Goal: Task Accomplishment & Management: Manage account settings

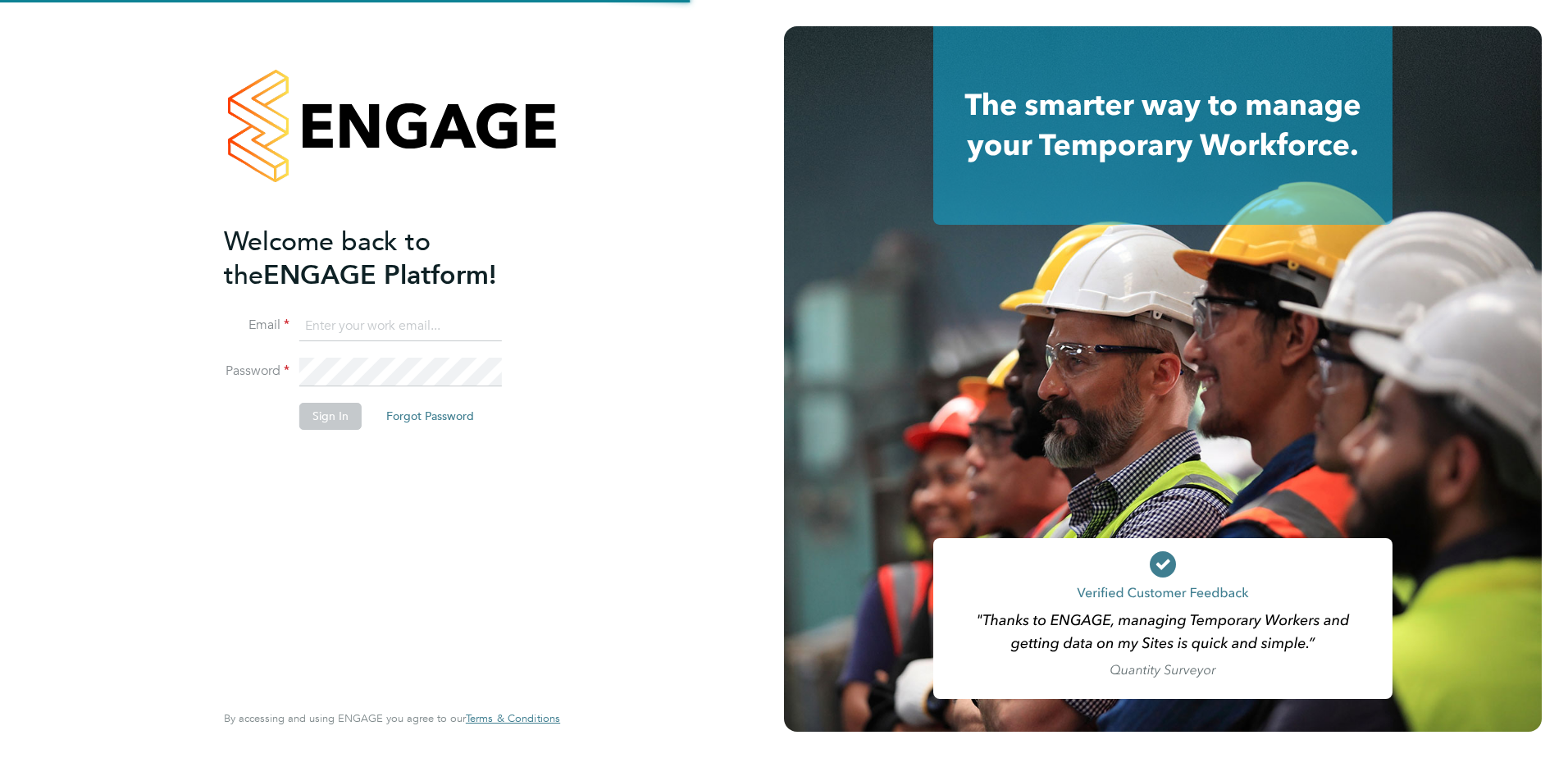
type input "gurraj.singh@vistry.co.uk"
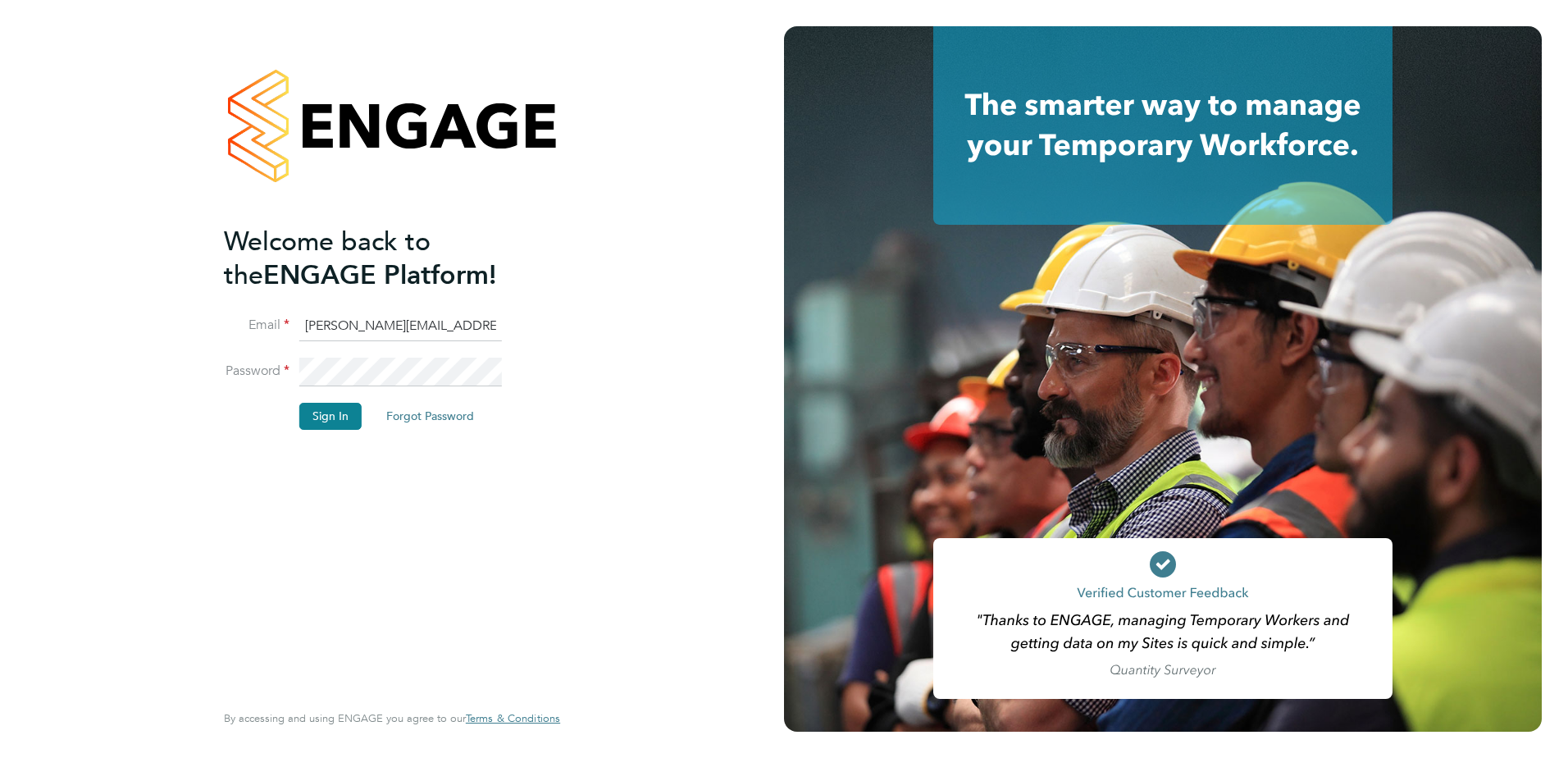
click at [387, 484] on div "Welcome back to the ENGAGE Platform! Email gurraj.singh@vistry.co.uk Password S…" at bounding box center [384, 461] width 320 height 473
click at [336, 410] on button "Sign In" at bounding box center [331, 416] width 62 height 26
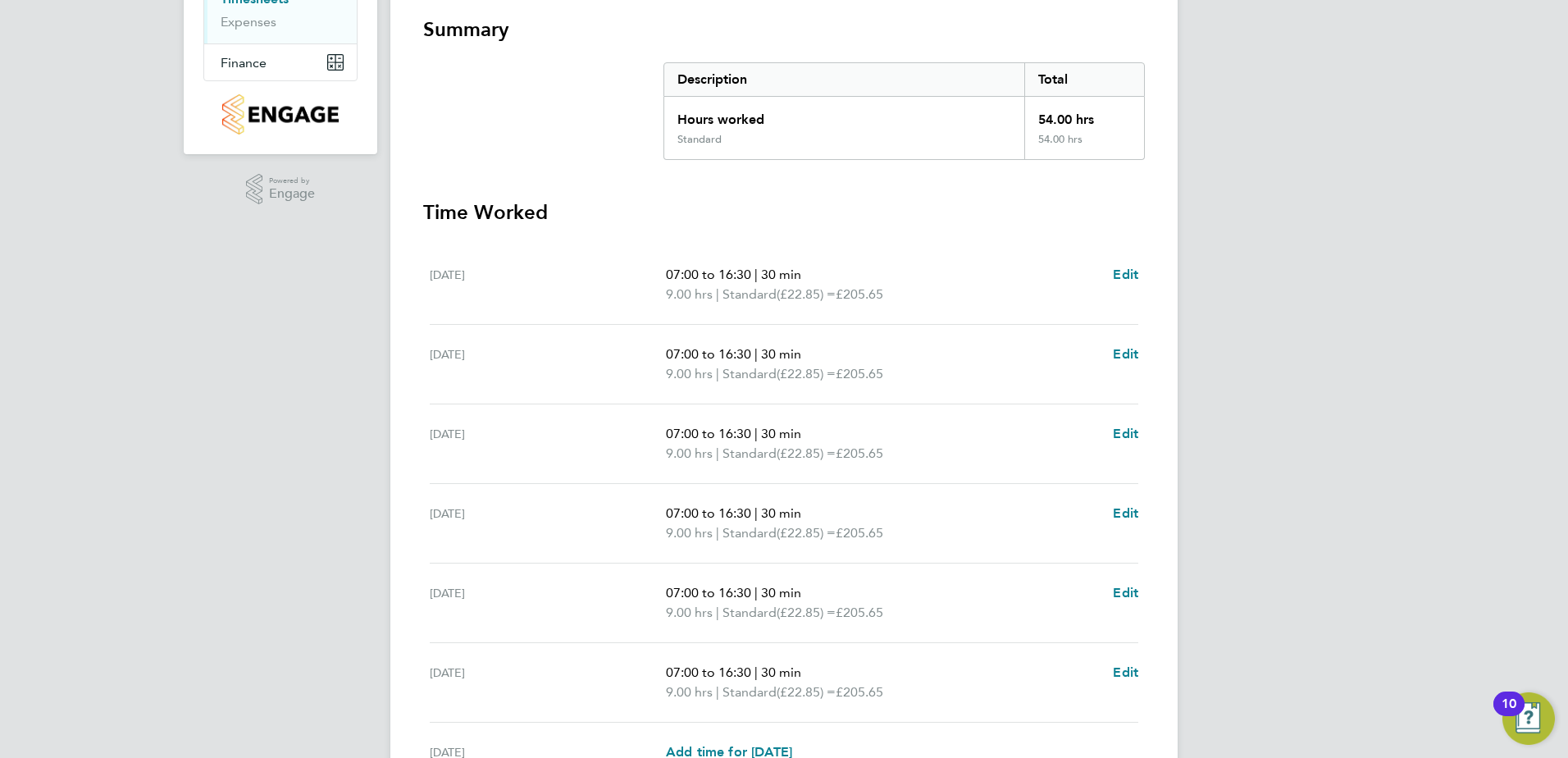
scroll to position [296, 0]
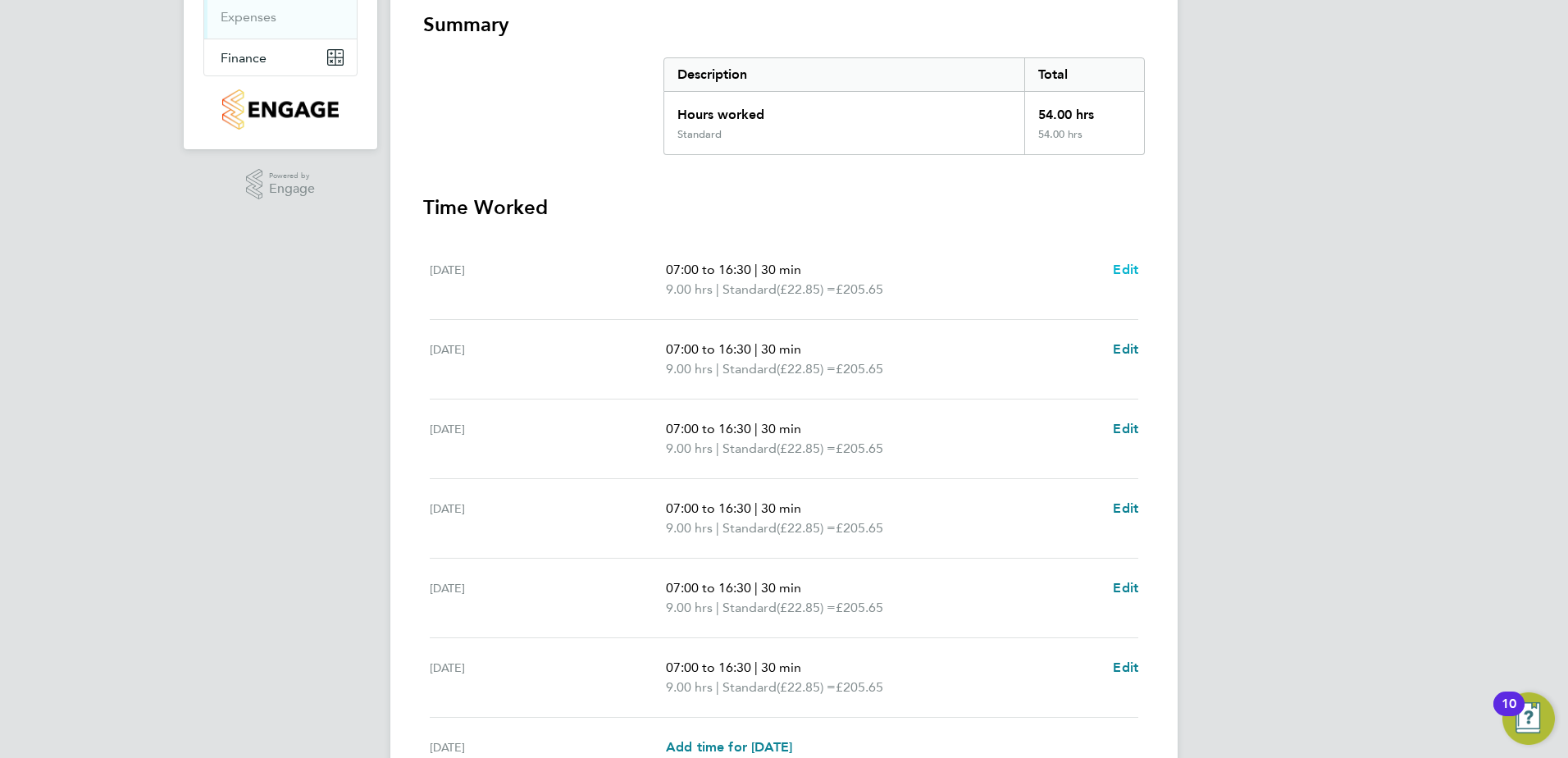
click at [1118, 266] on span "Edit" at bounding box center [1126, 270] width 26 height 16
select select "30"
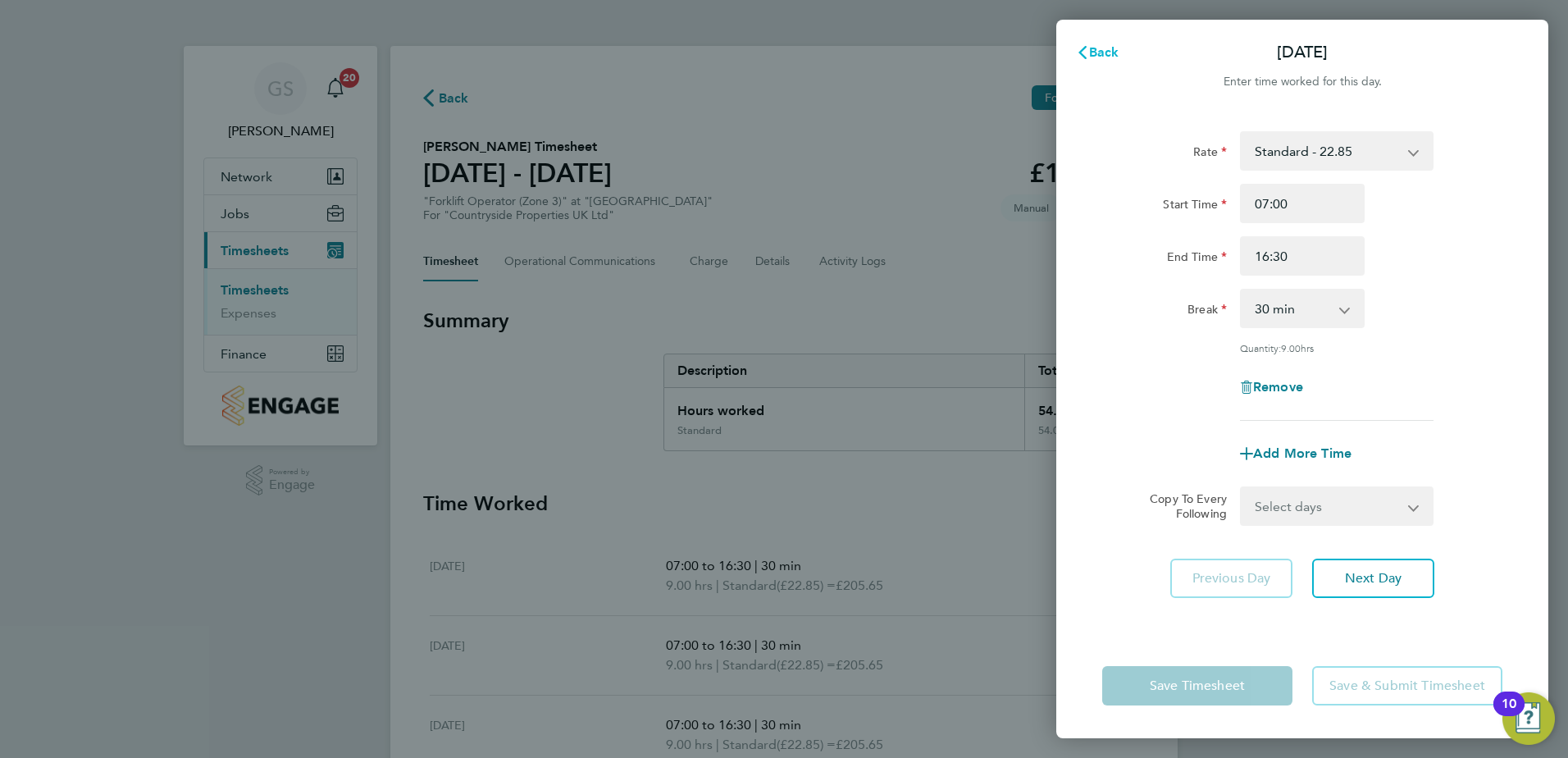
click at [1116, 50] on span "Back" at bounding box center [1104, 52] width 30 height 16
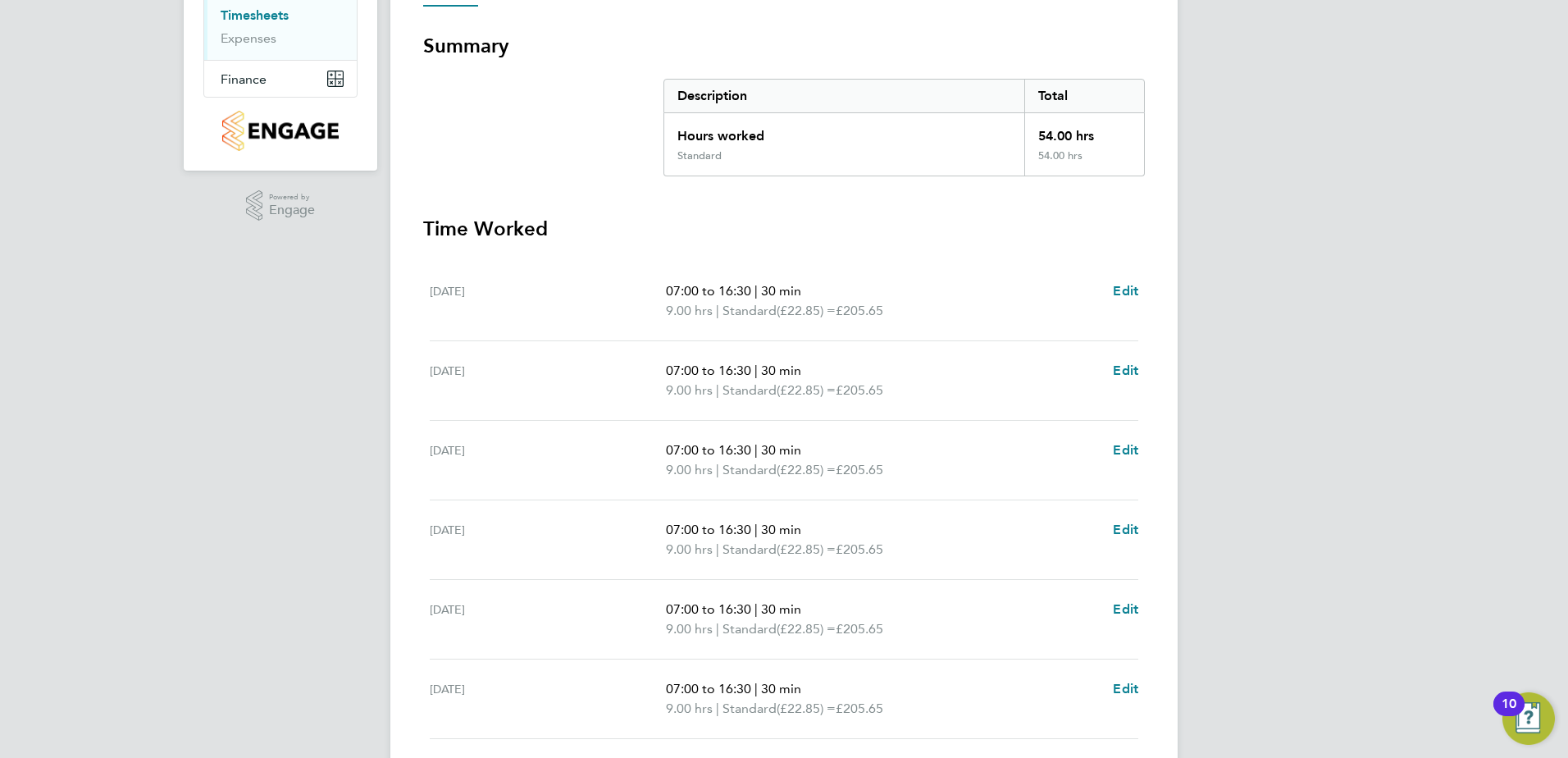
scroll to position [246, 0]
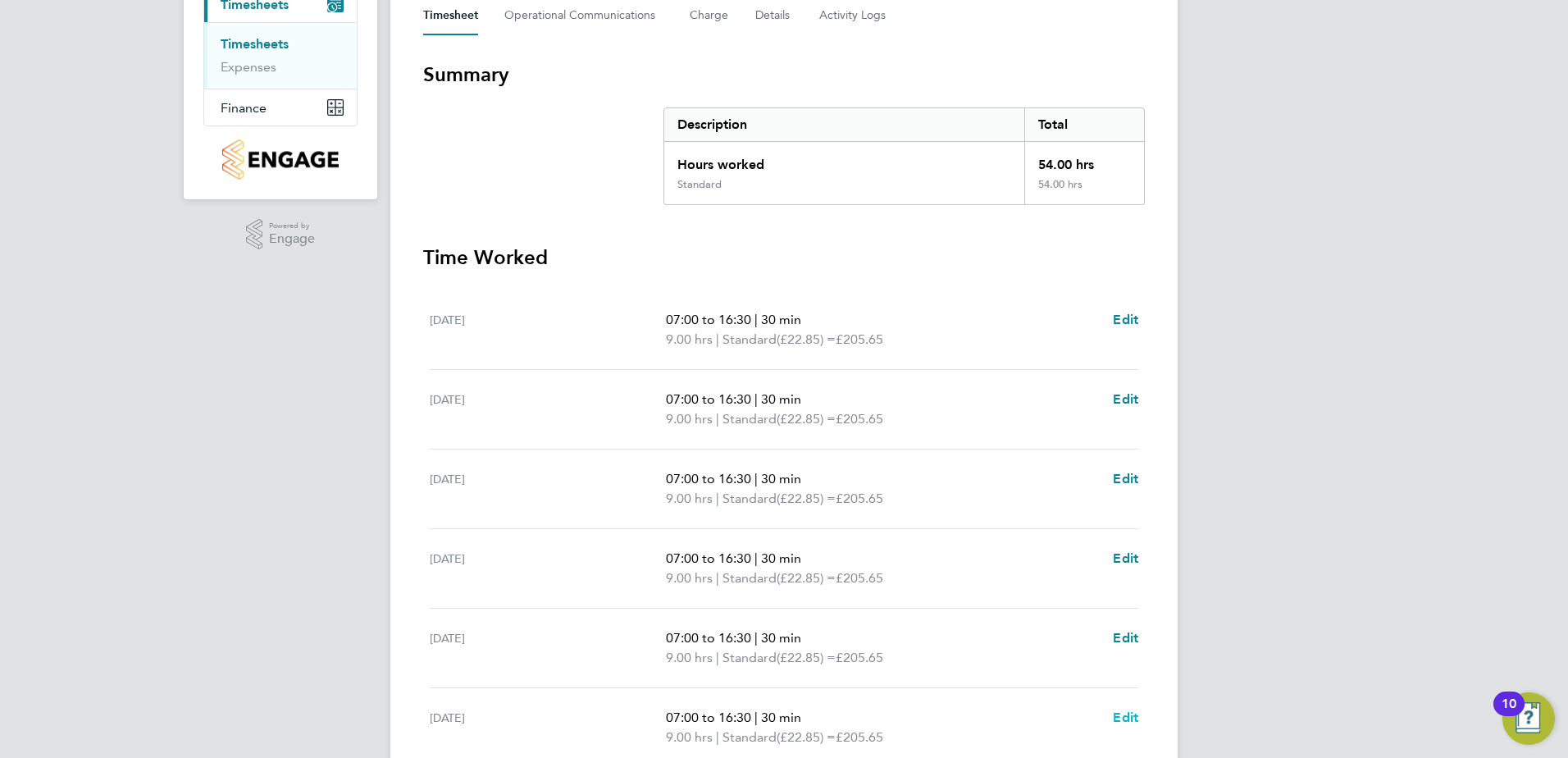
click at [1114, 710] on span "Edit" at bounding box center [1126, 718] width 26 height 16
select select "30"
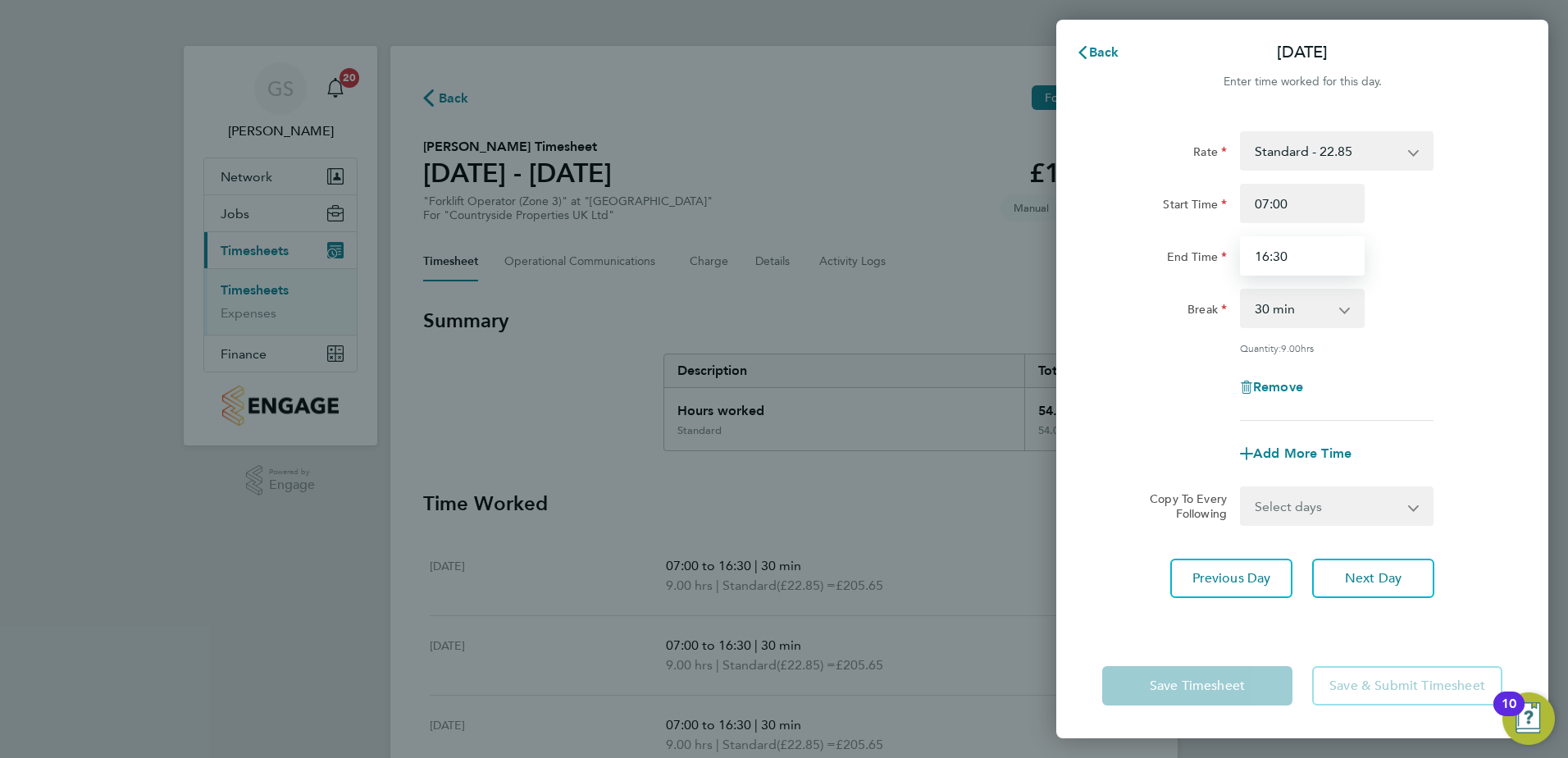
drag, startPoint x: 1292, startPoint y: 251, endPoint x: 902, endPoint y: 257, distance: 390.0
click at [909, 257] on div "Back Sat 20 Sep Enter time worked for this day. Rate Standard - 22.85 Start Tim…" at bounding box center [784, 379] width 1568 height 758
click at [1099, 47] on span "Back" at bounding box center [1104, 52] width 30 height 16
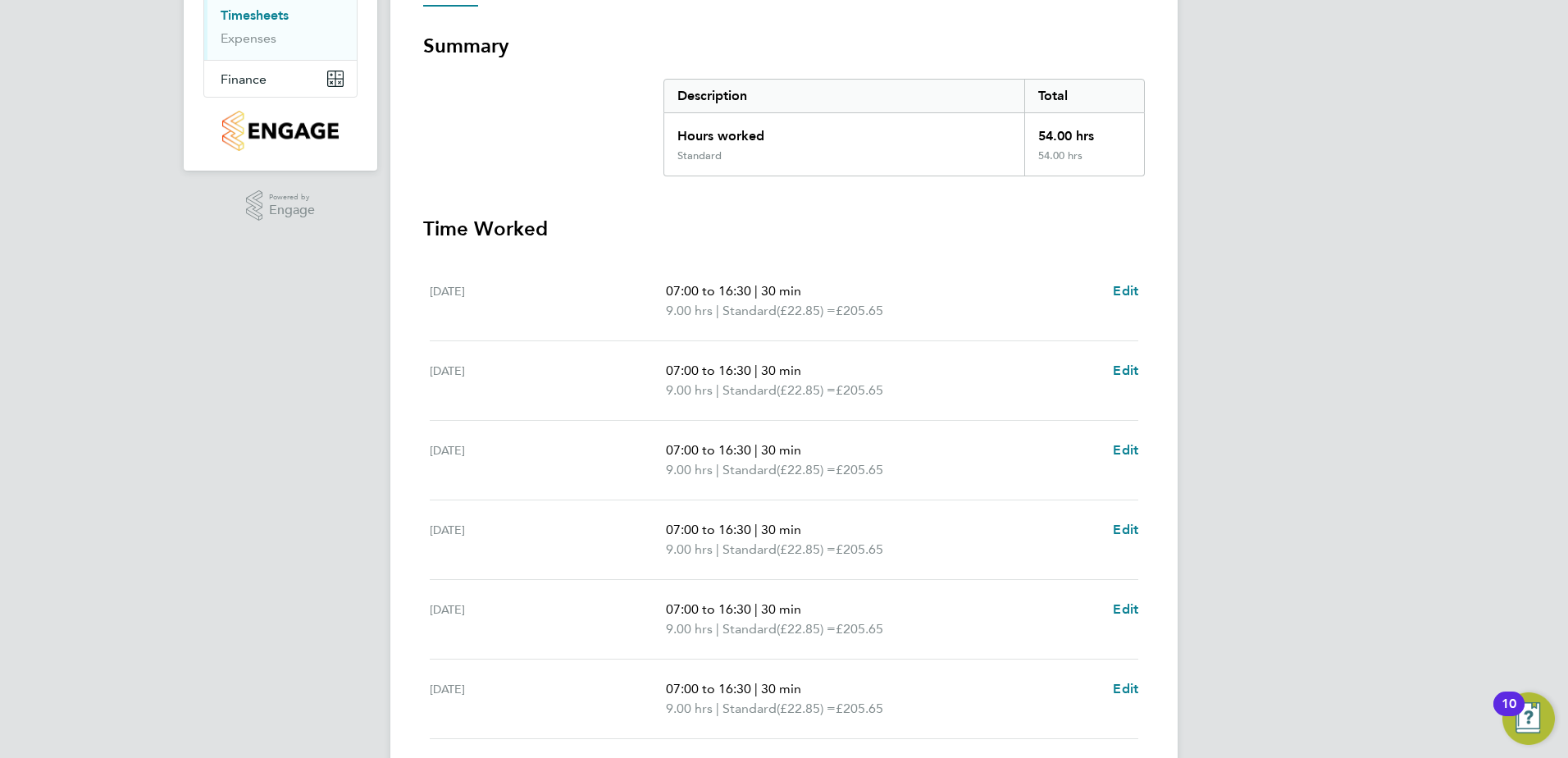
scroll to position [246, 0]
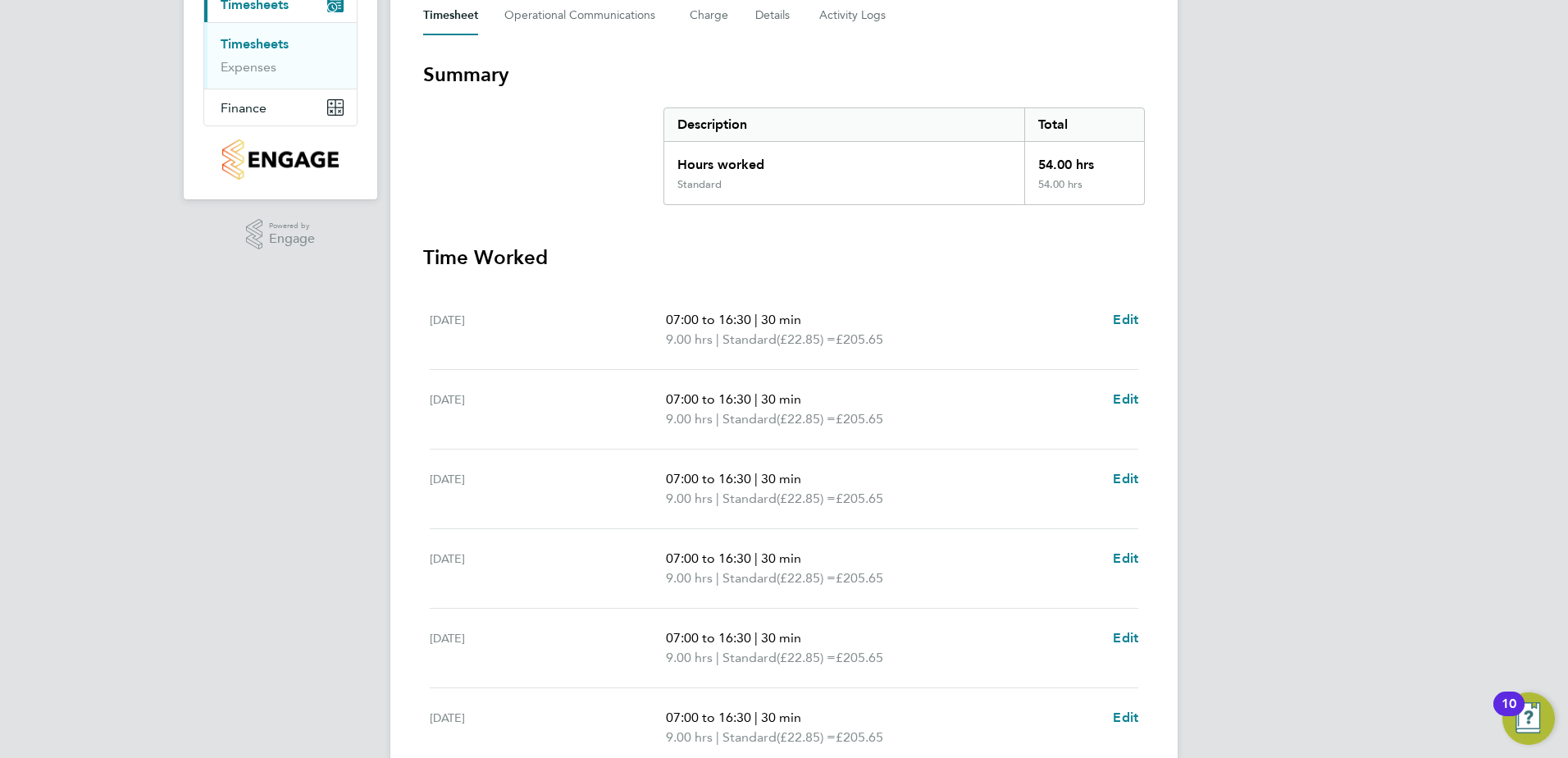
drag, startPoint x: 1195, startPoint y: 720, endPoint x: 384, endPoint y: 346, distance: 893.1
click at [384, 346] on div "GS Gurraj Singh Notifications 20 Applications: Network Team Members Sites Worke…" at bounding box center [784, 363] width 1568 height 1219
click at [1391, 376] on div "GS Gurraj Singh Notifications 20 Applications: Network Team Members Sites Worke…" at bounding box center [784, 363] width 1568 height 1219
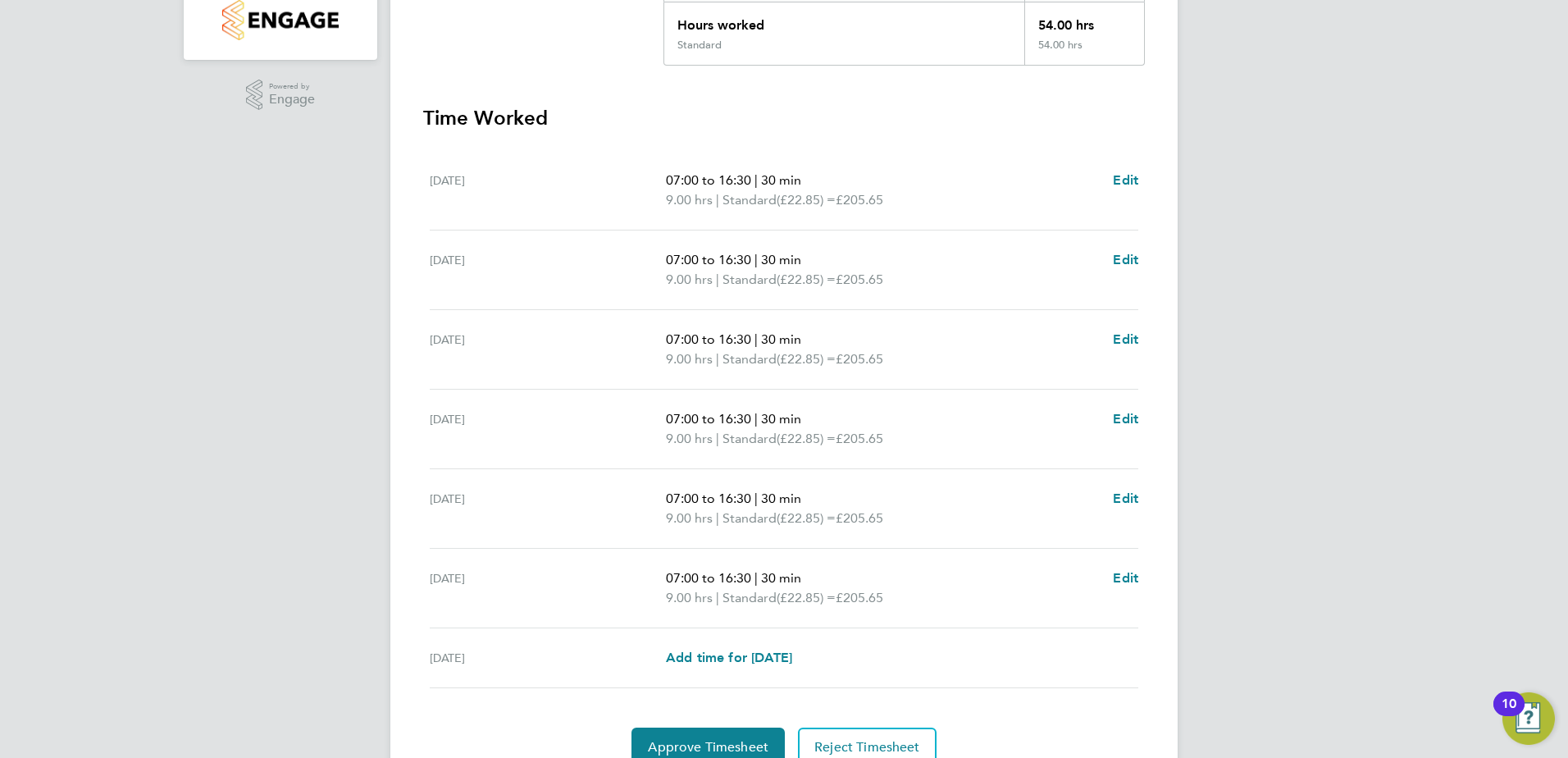
scroll to position [460, 0]
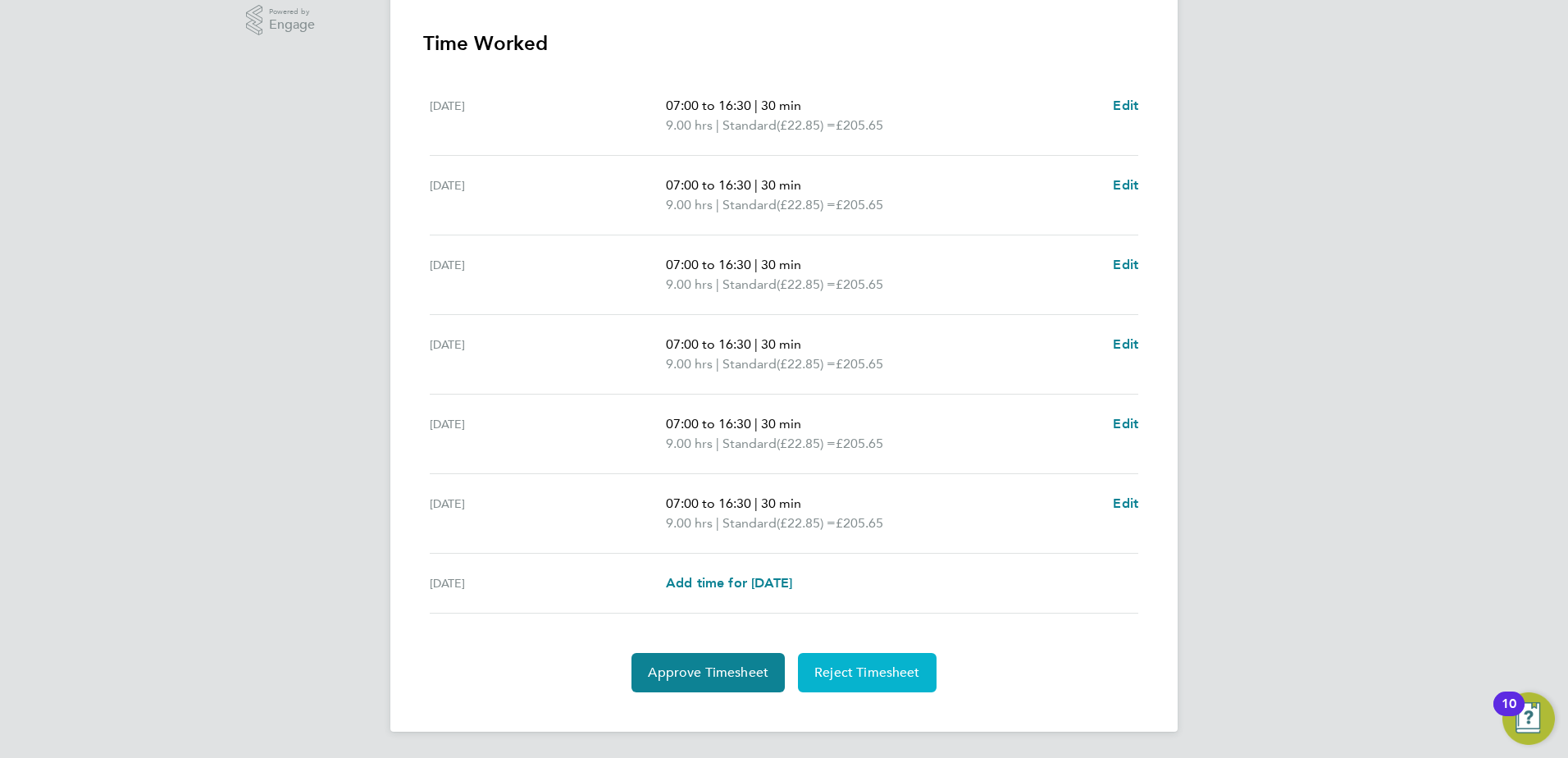
click at [839, 663] on button "Reject Timesheet" at bounding box center [867, 673] width 139 height 40
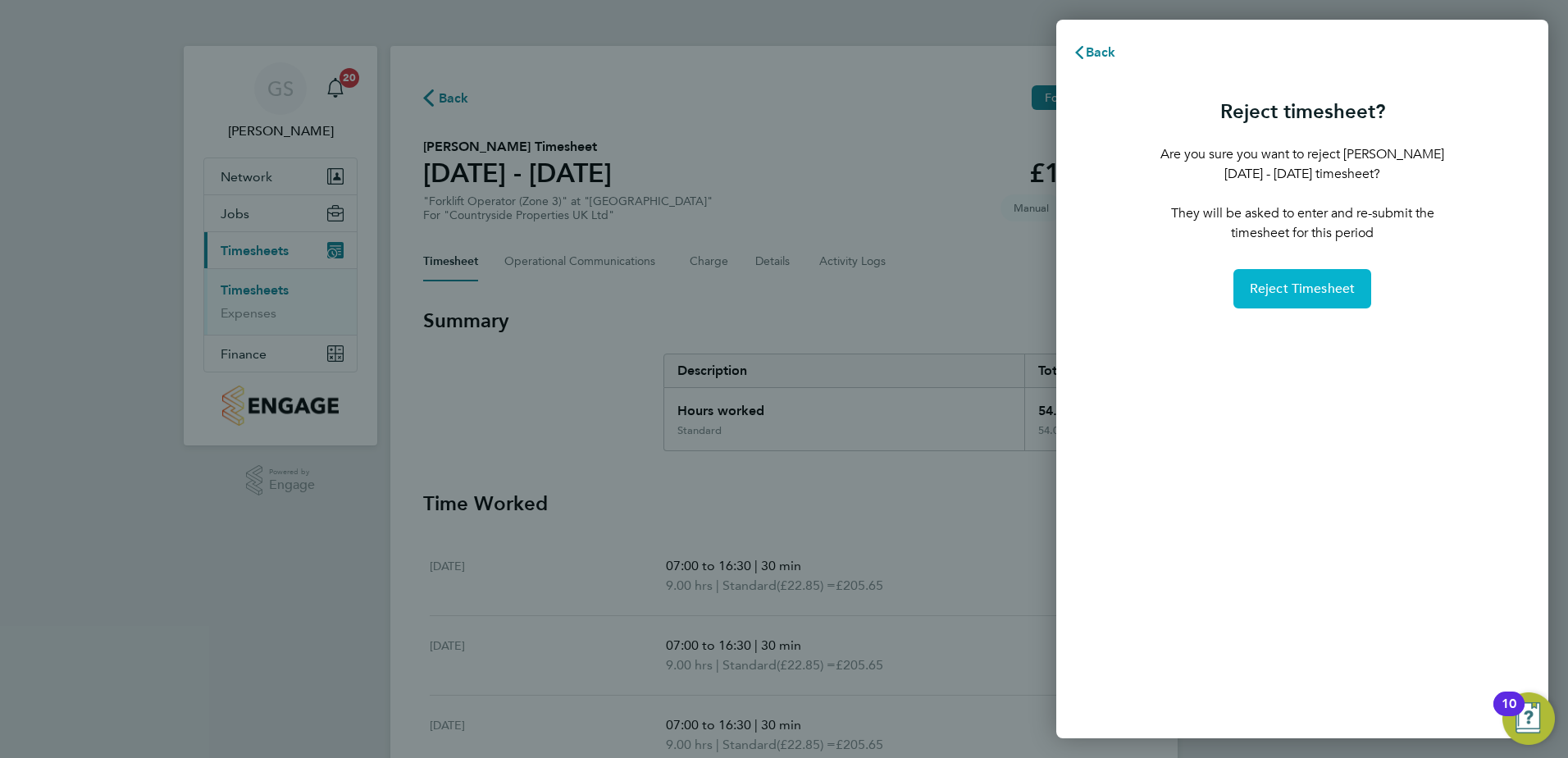
click at [1315, 305] on button "Reject Timesheet" at bounding box center [1303, 289] width 139 height 40
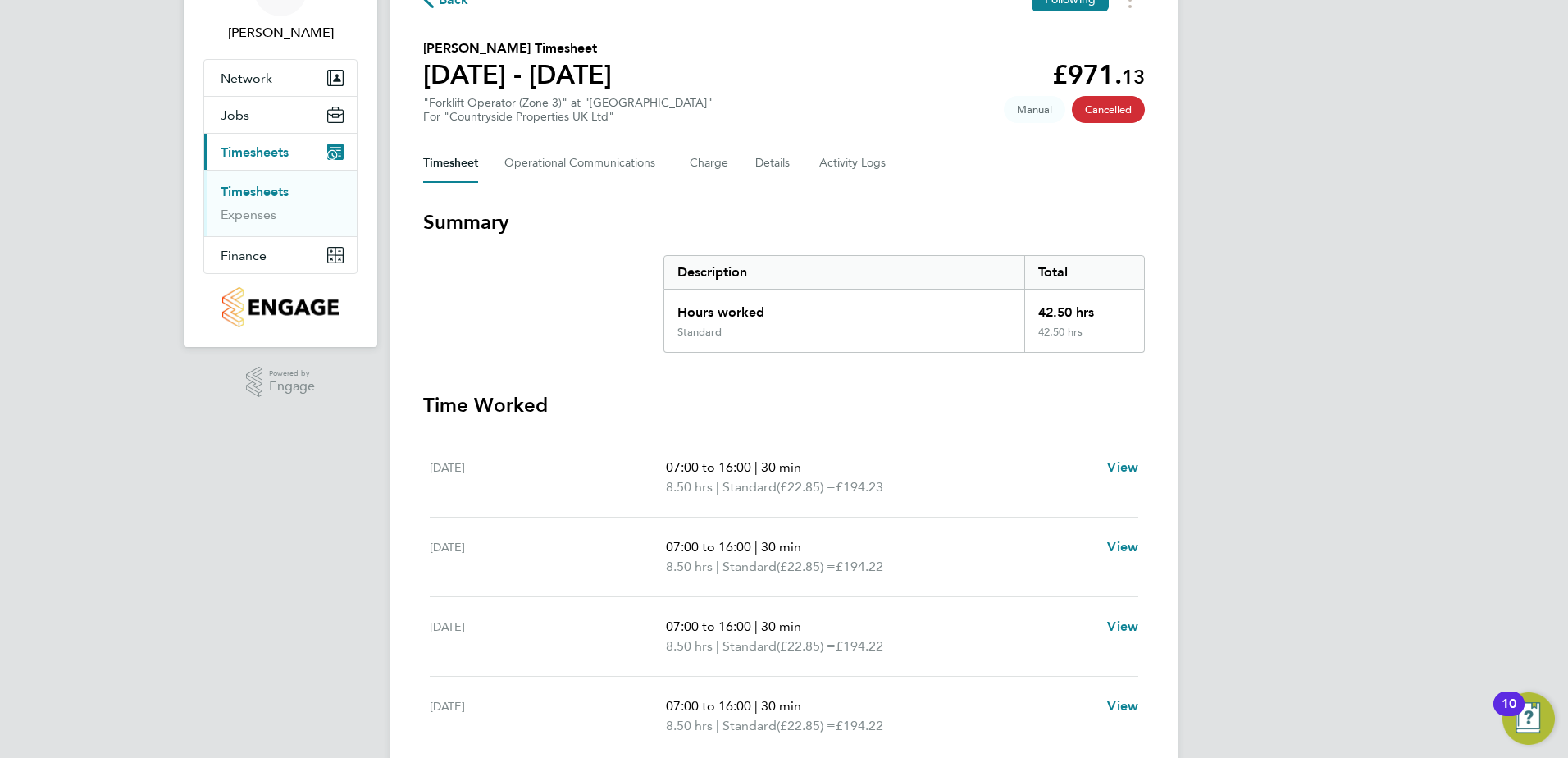
scroll to position [246, 0]
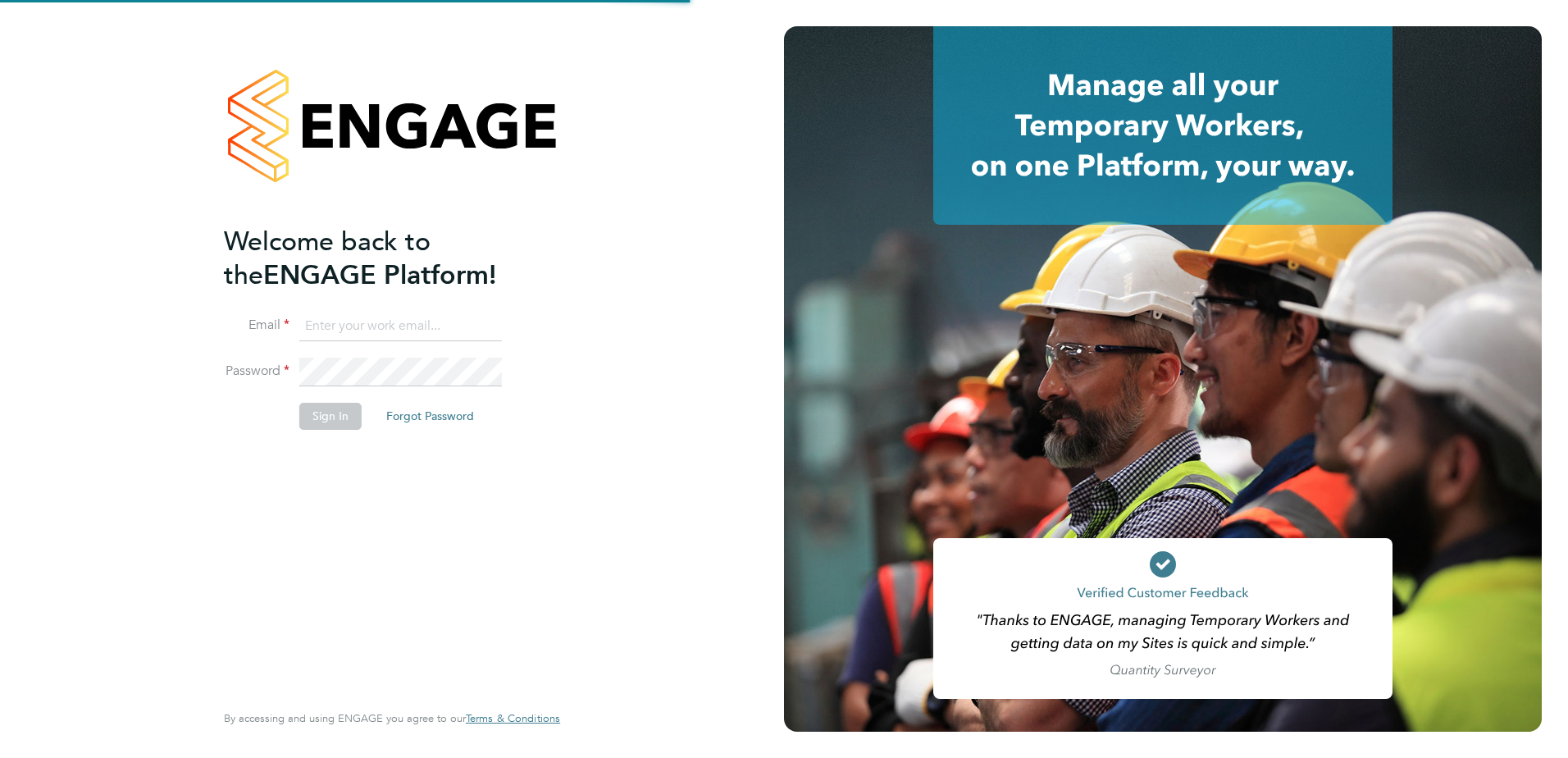
type input "gurraj.singh@vistry.co.uk"
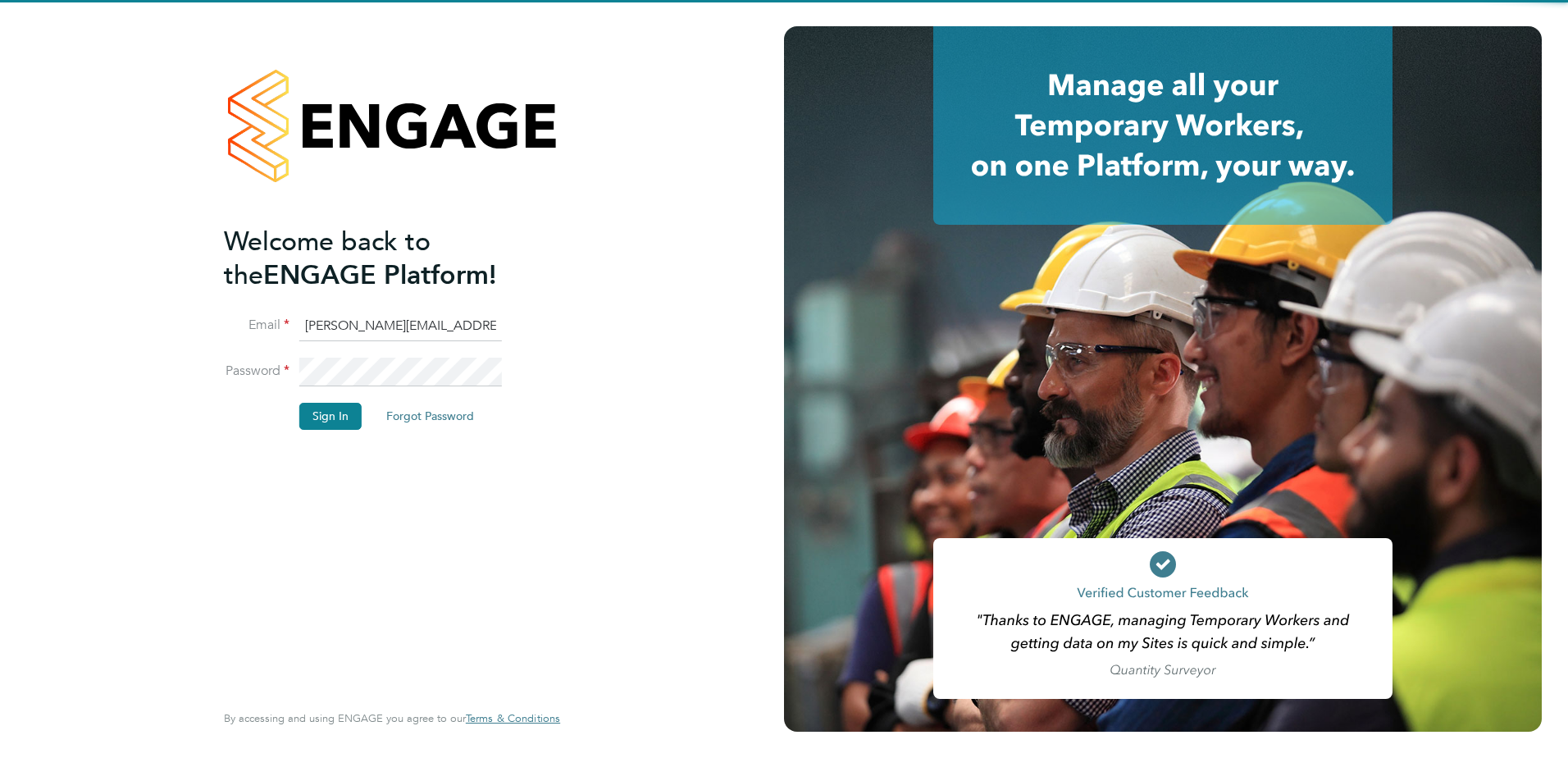
click at [487, 553] on div "Welcome back to the ENGAGE Platform! Email gurraj.singh@vistry.co.uk Password S…" at bounding box center [384, 461] width 320 height 473
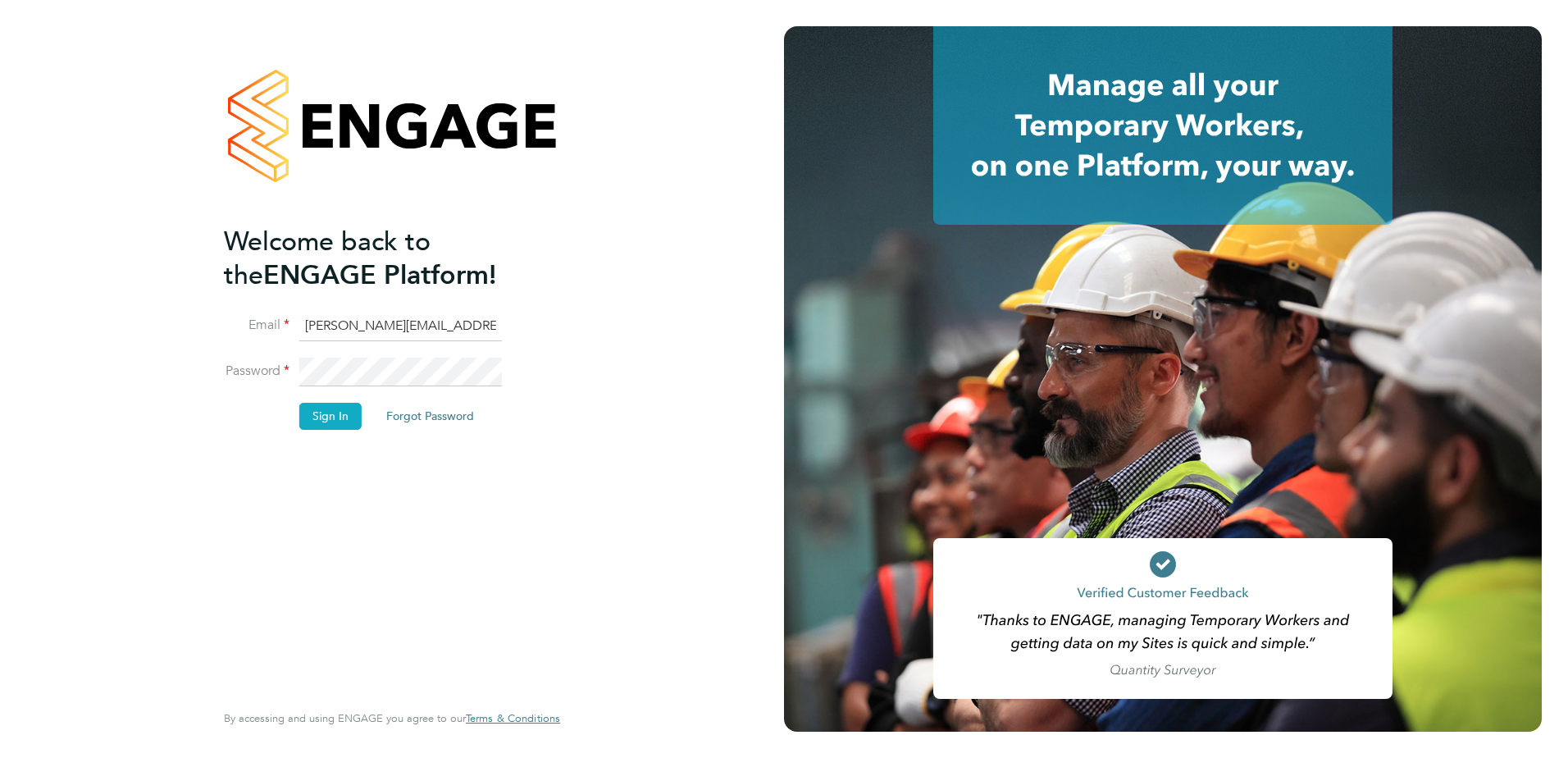
click at [318, 426] on button "Sign In" at bounding box center [331, 416] width 62 height 26
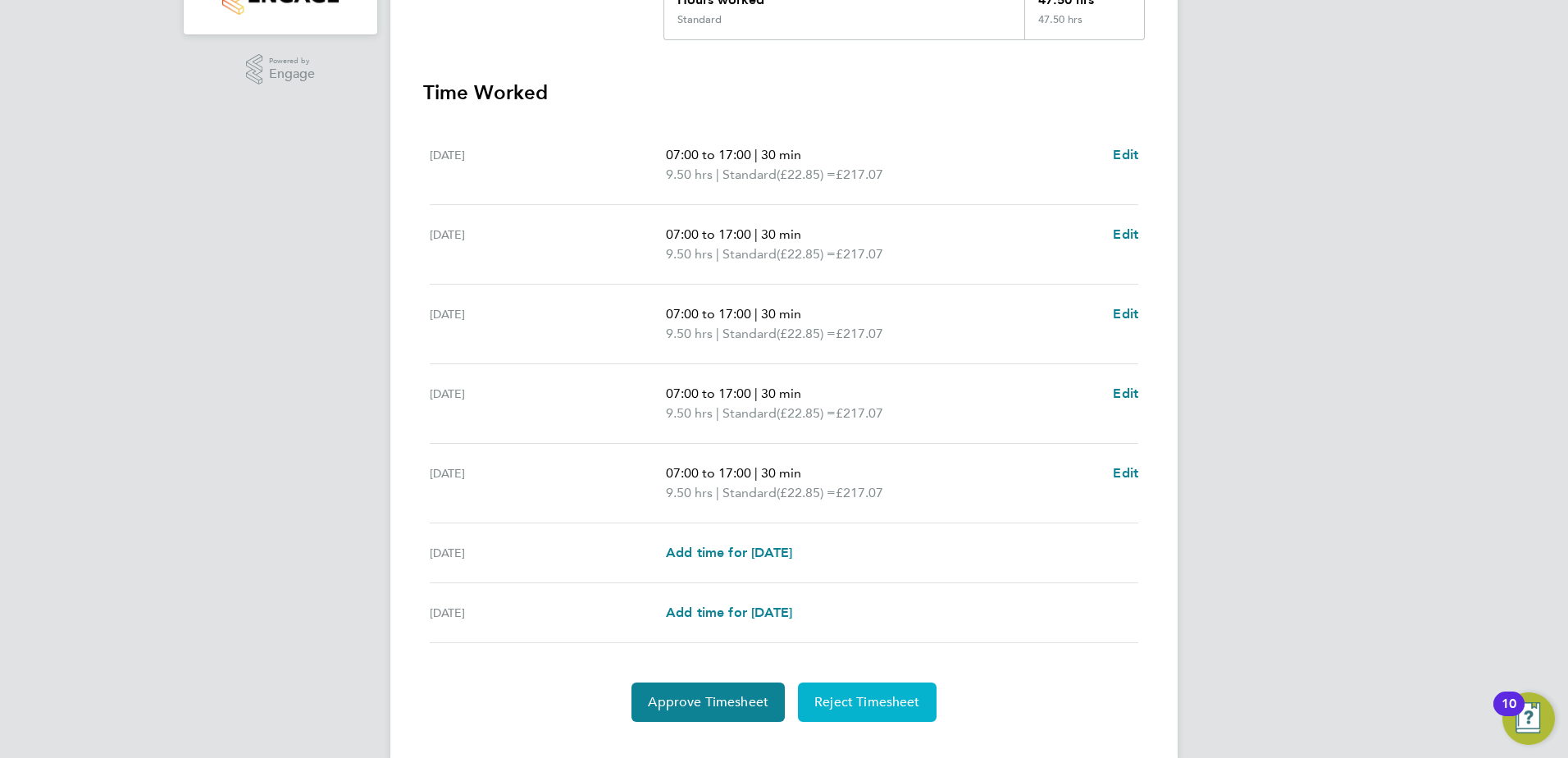
scroll to position [441, 0]
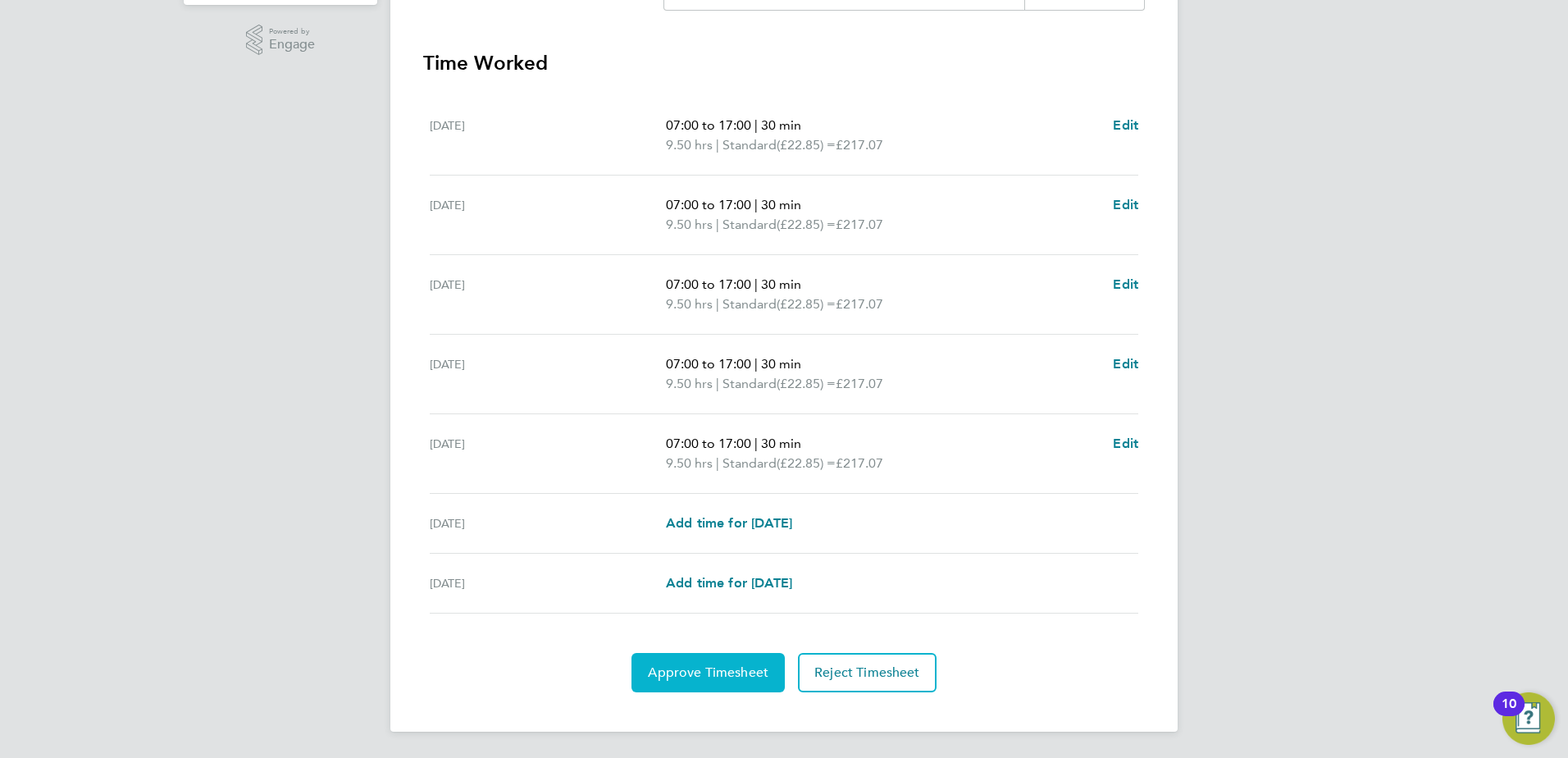
click at [704, 665] on span "Approve Timesheet" at bounding box center [709, 673] width 121 height 16
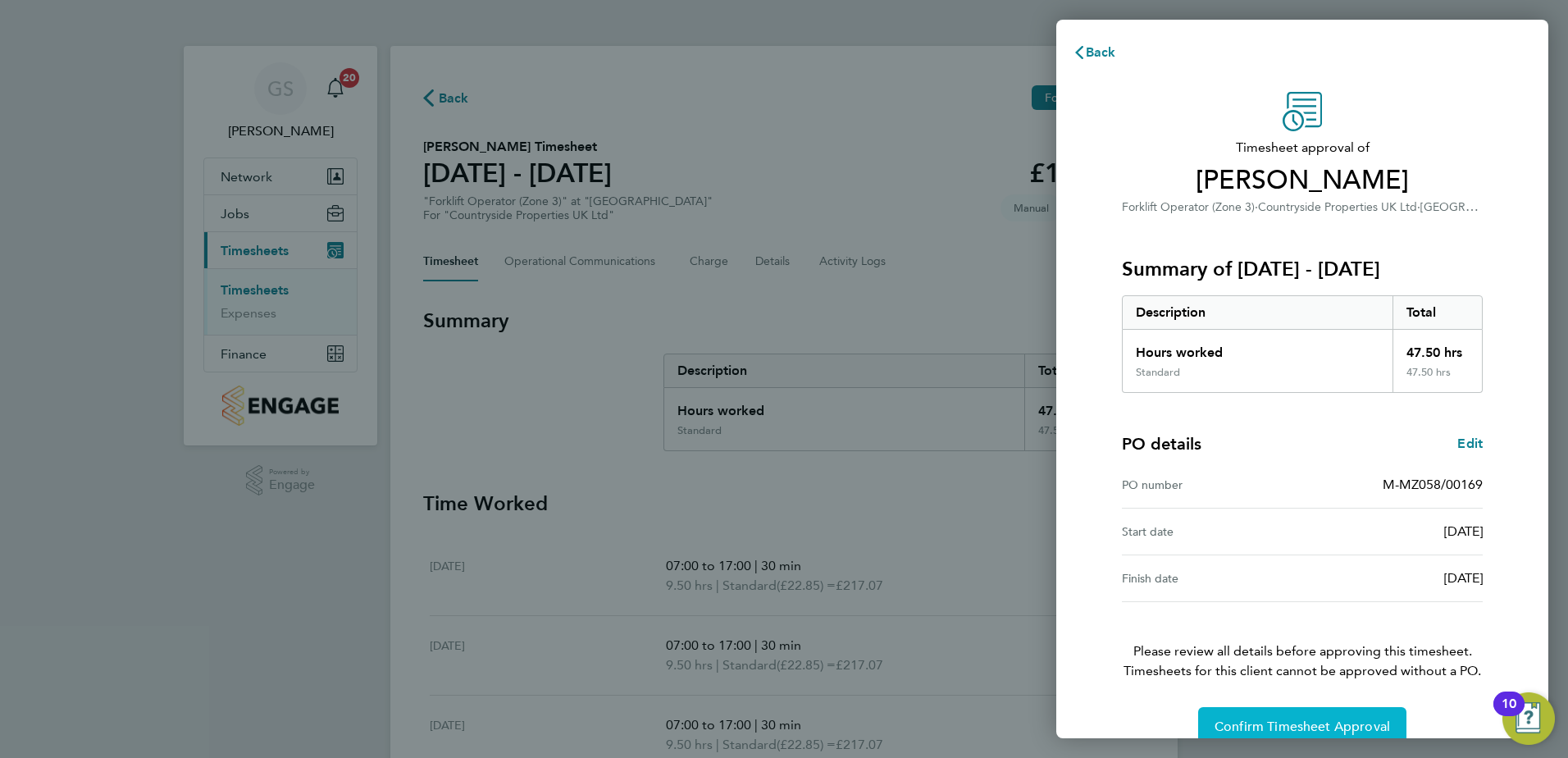
click at [1308, 715] on button "Confirm Timesheet Approval" at bounding box center [1303, 727] width 208 height 40
